Goal: Find specific page/section: Find specific page/section

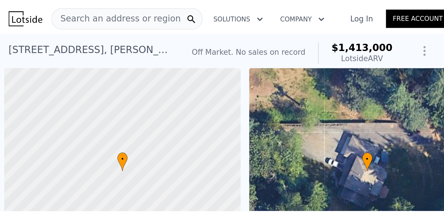
scroll to position [0, 2]
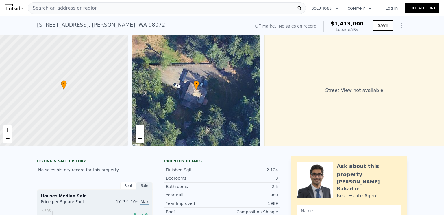
click at [81, 9] on span "Search an address or region" at bounding box center [63, 8] width 70 height 7
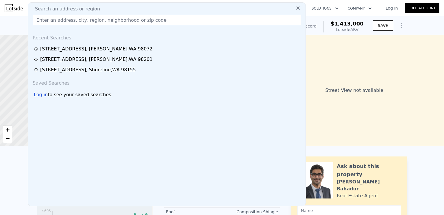
type input "1680"
type input "80021"
checkbox input "false"
checkbox input "true"
type input "$ 1,326,000"
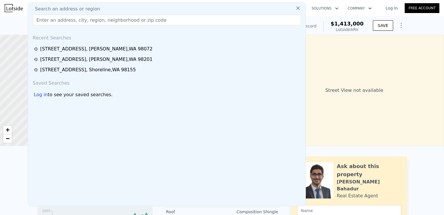
type input "$ 29,997"
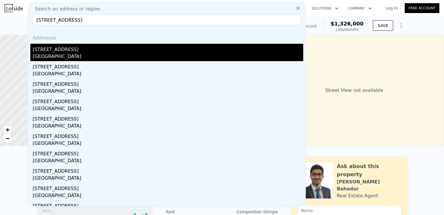
type input "[STREET_ADDRESS]"
click at [128, 49] on div "[STREET_ADDRESS]" at bounding box center [168, 48] width 271 height 9
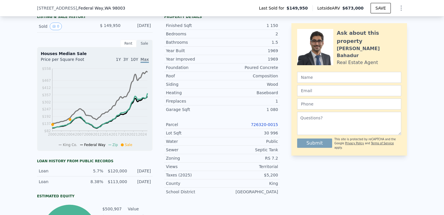
scroll to position [142, 0]
click at [240, 112] on link "726320-0015" at bounding box center [264, 124] width 27 height 5
